Goal: Task Accomplishment & Management: Manage account settings

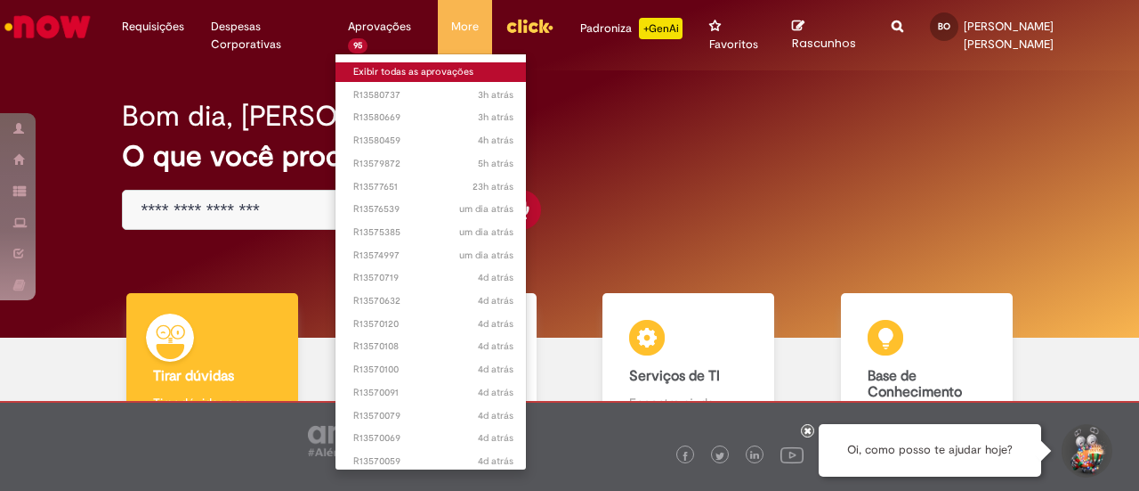
click at [403, 65] on link "Exibir todas as aprovações" at bounding box center [434, 72] width 196 height 20
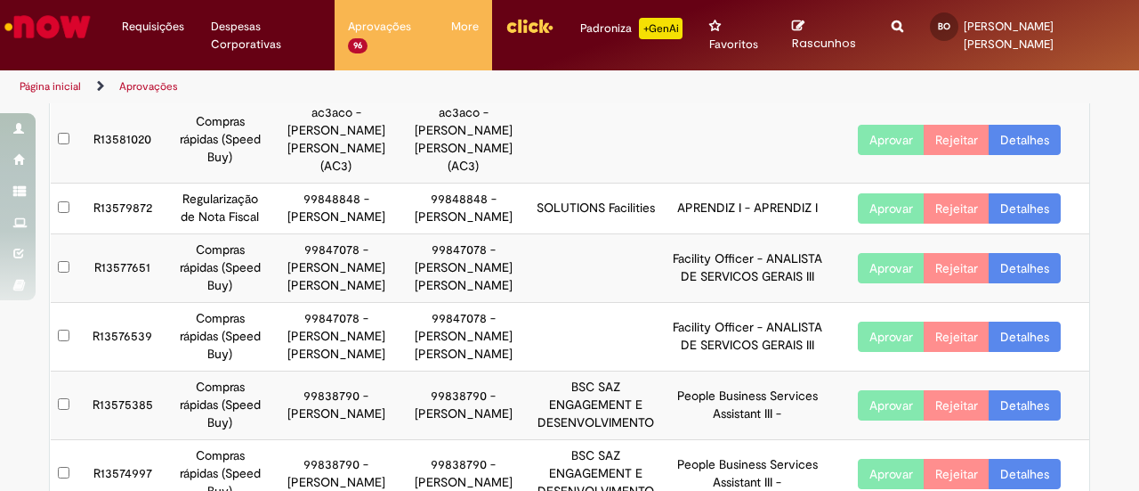
scroll to position [509, 0]
